Goal: Task Accomplishment & Management: Use online tool/utility

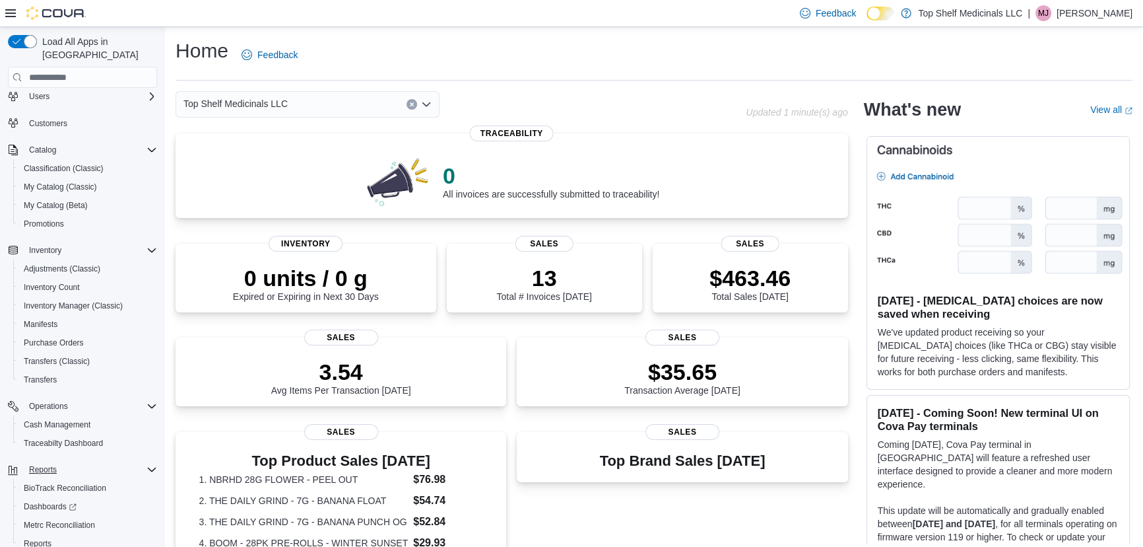
scroll to position [71, 0]
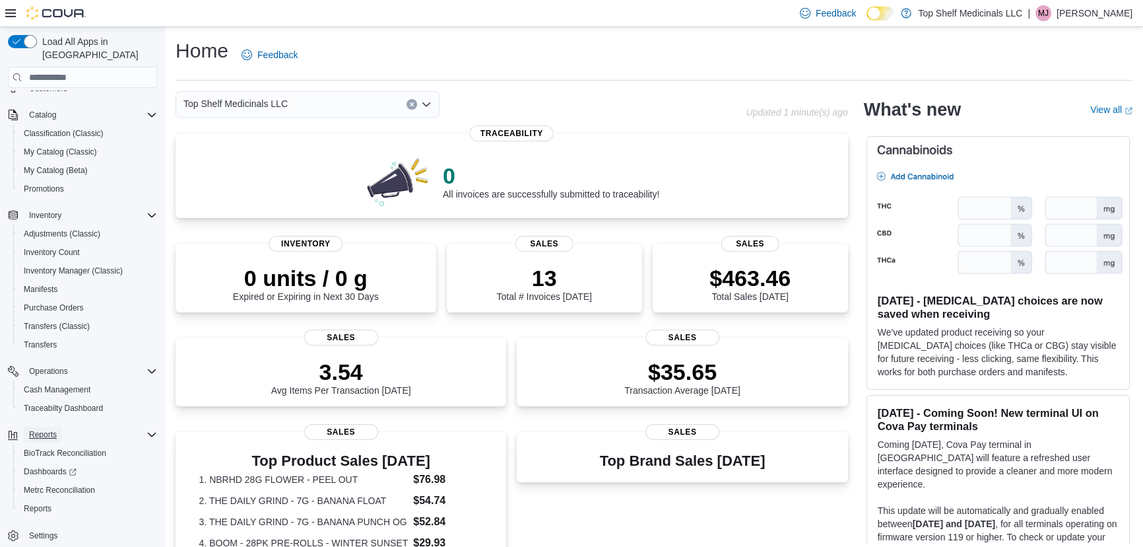
click at [34, 426] on span "Reports" at bounding box center [43, 434] width 28 height 16
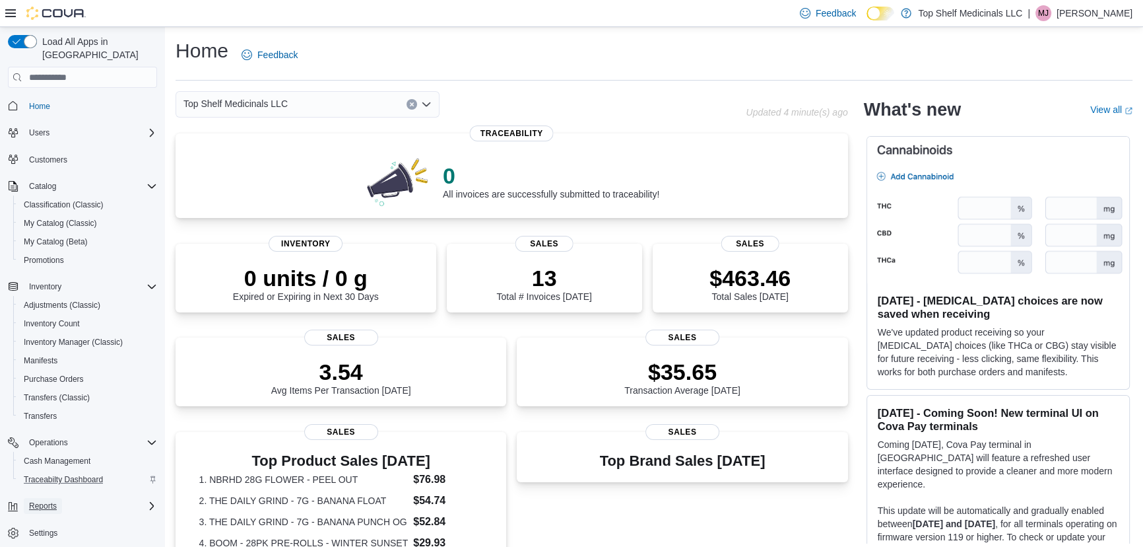
drag, startPoint x: 46, startPoint y: 492, endPoint x: 154, endPoint y: 459, distance: 114.0
click at [47, 500] on span "Reports" at bounding box center [43, 505] width 28 height 11
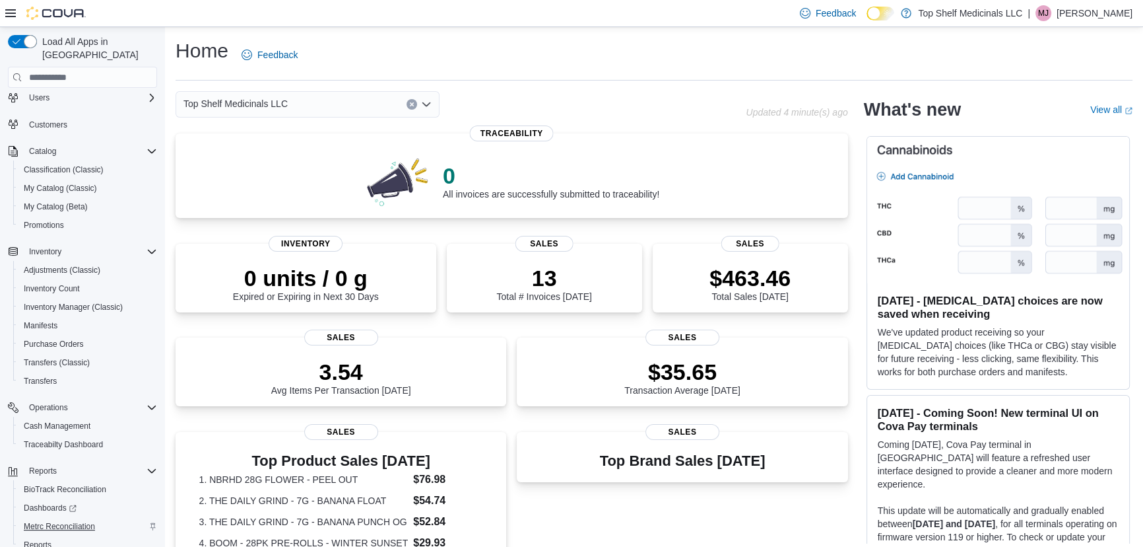
scroll to position [71, 0]
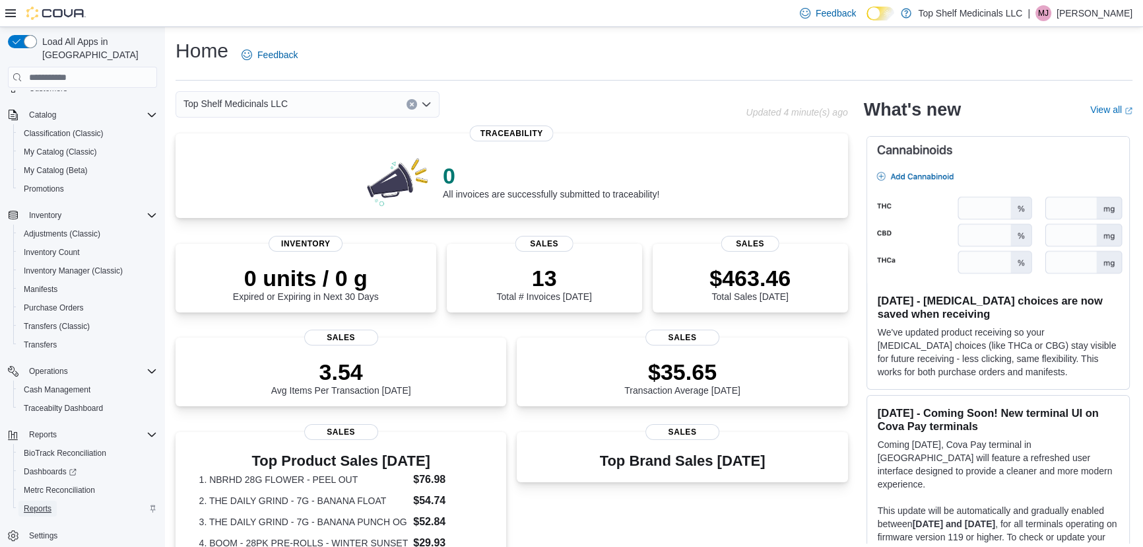
click at [40, 503] on span "Reports" at bounding box center [38, 508] width 28 height 11
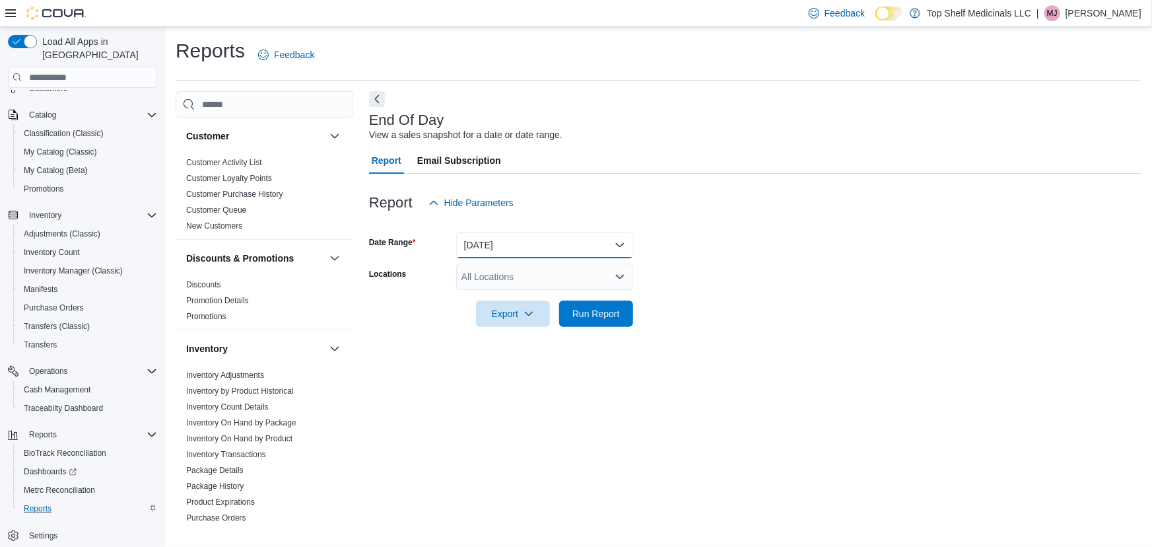
click at [526, 251] on button "Today" at bounding box center [544, 245] width 177 height 26
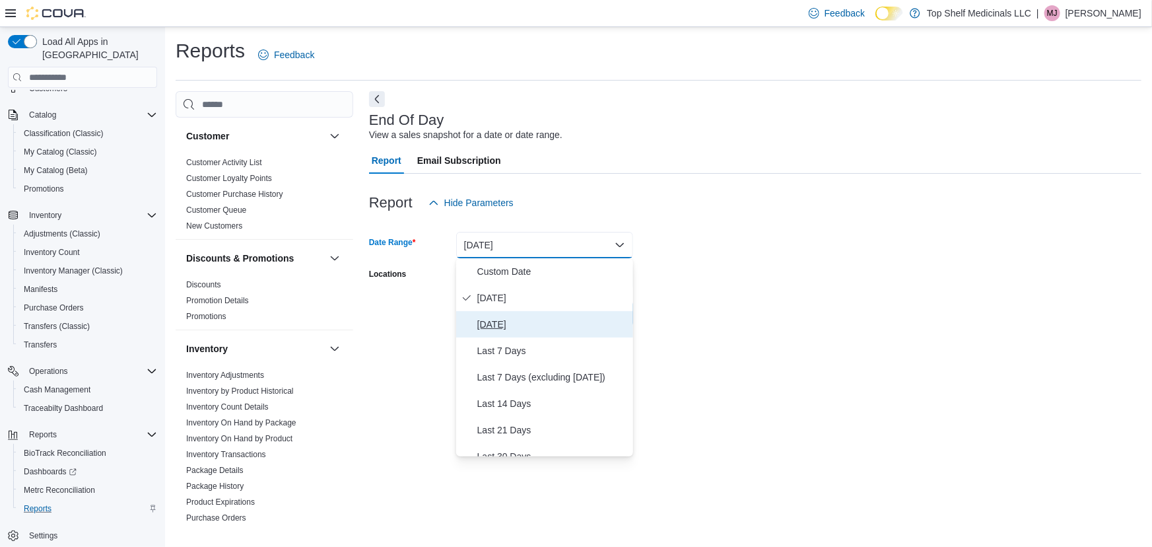
click at [506, 317] on span "Yesterday" at bounding box center [552, 324] width 150 height 16
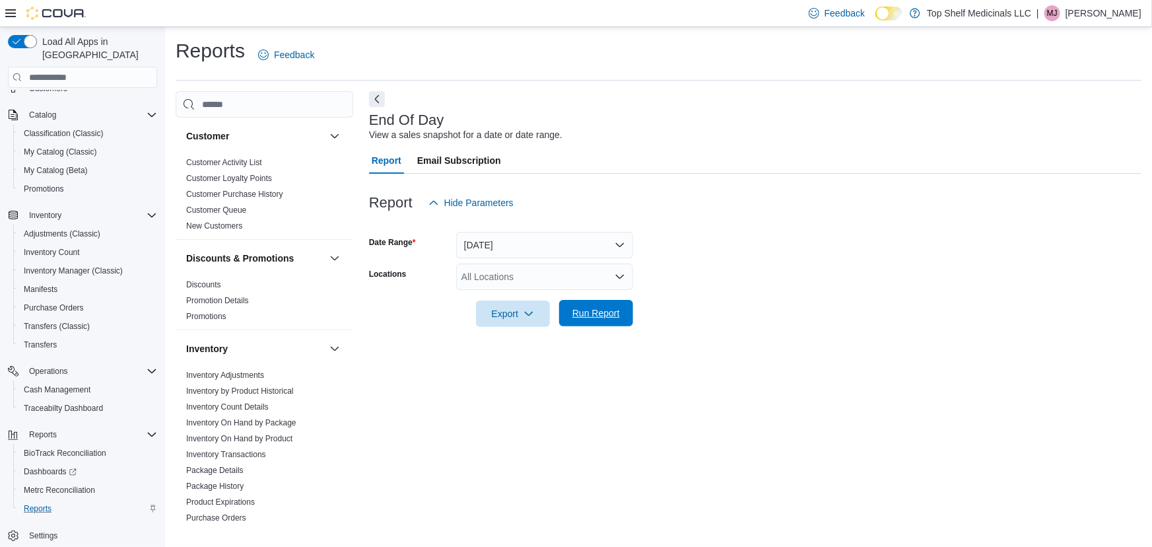
click at [602, 319] on span "Run Report" at bounding box center [596, 313] width 58 height 26
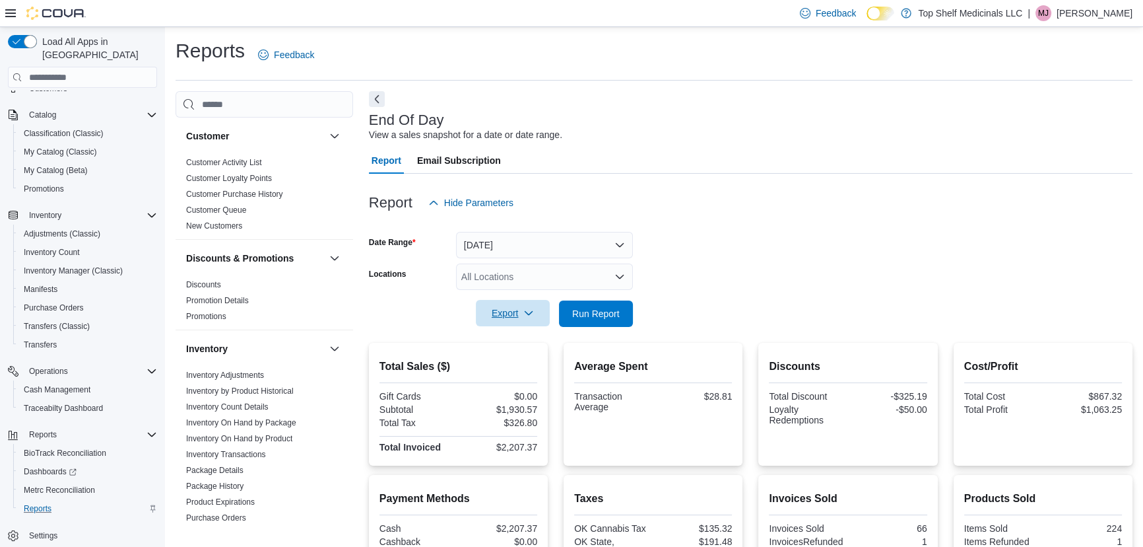
click at [520, 321] on span "Export" at bounding box center [513, 313] width 58 height 26
click at [521, 359] on button "Export to Pdf" at bounding box center [514, 366] width 75 height 26
